Goal: Task Accomplishment & Management: Manage account settings

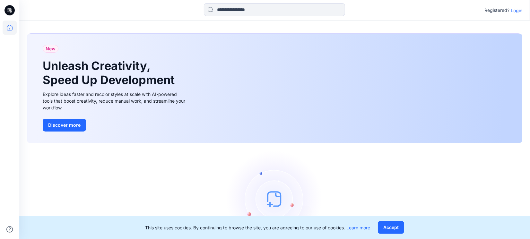
click at [514, 13] on p "Login" at bounding box center [517, 10] width 12 height 7
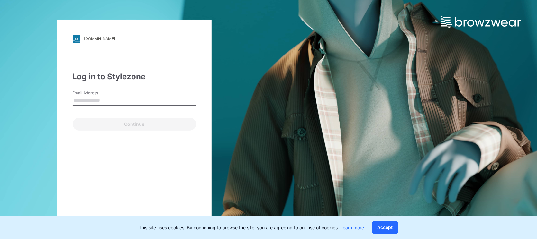
type input "**********"
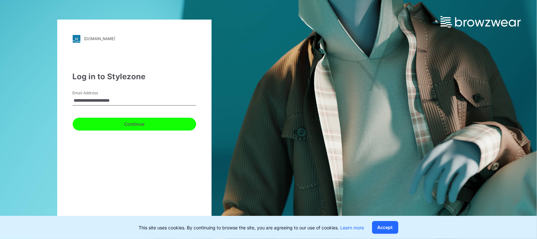
click at [129, 126] on button "Continue" at bounding box center [134, 124] width 123 height 13
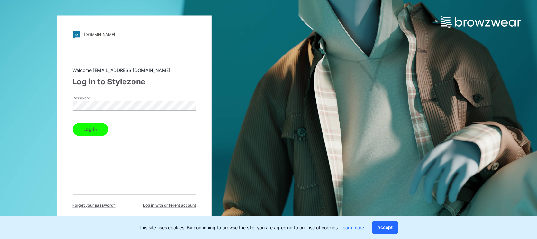
click at [86, 126] on button "Log in" at bounding box center [91, 129] width 36 height 13
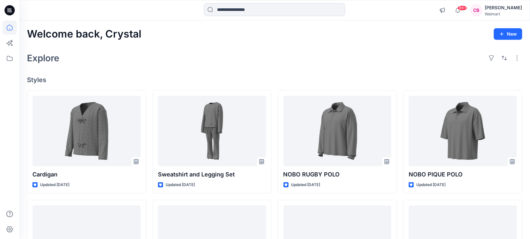
click at [13, 128] on div at bounding box center [10, 130] width 14 height 219
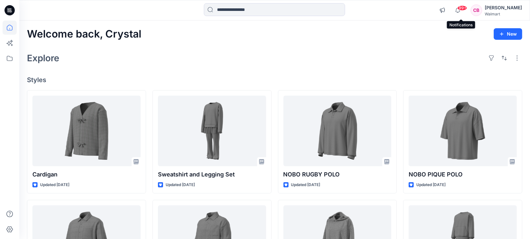
click at [462, 7] on span "99+" at bounding box center [463, 7] width 10 height 5
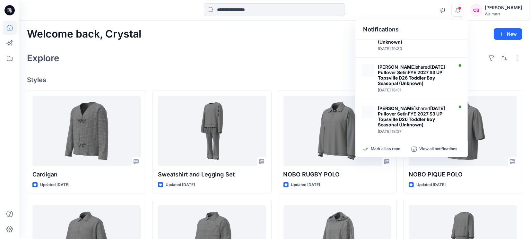
scroll to position [351, 0]
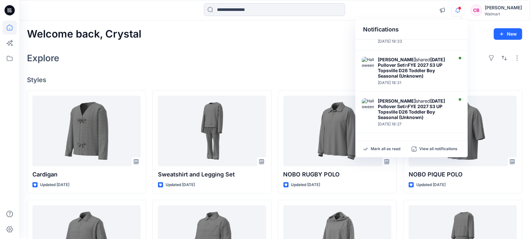
click at [464, 10] on icon "button" at bounding box center [458, 10] width 12 height 13
